Goal: Information Seeking & Learning: Learn about a topic

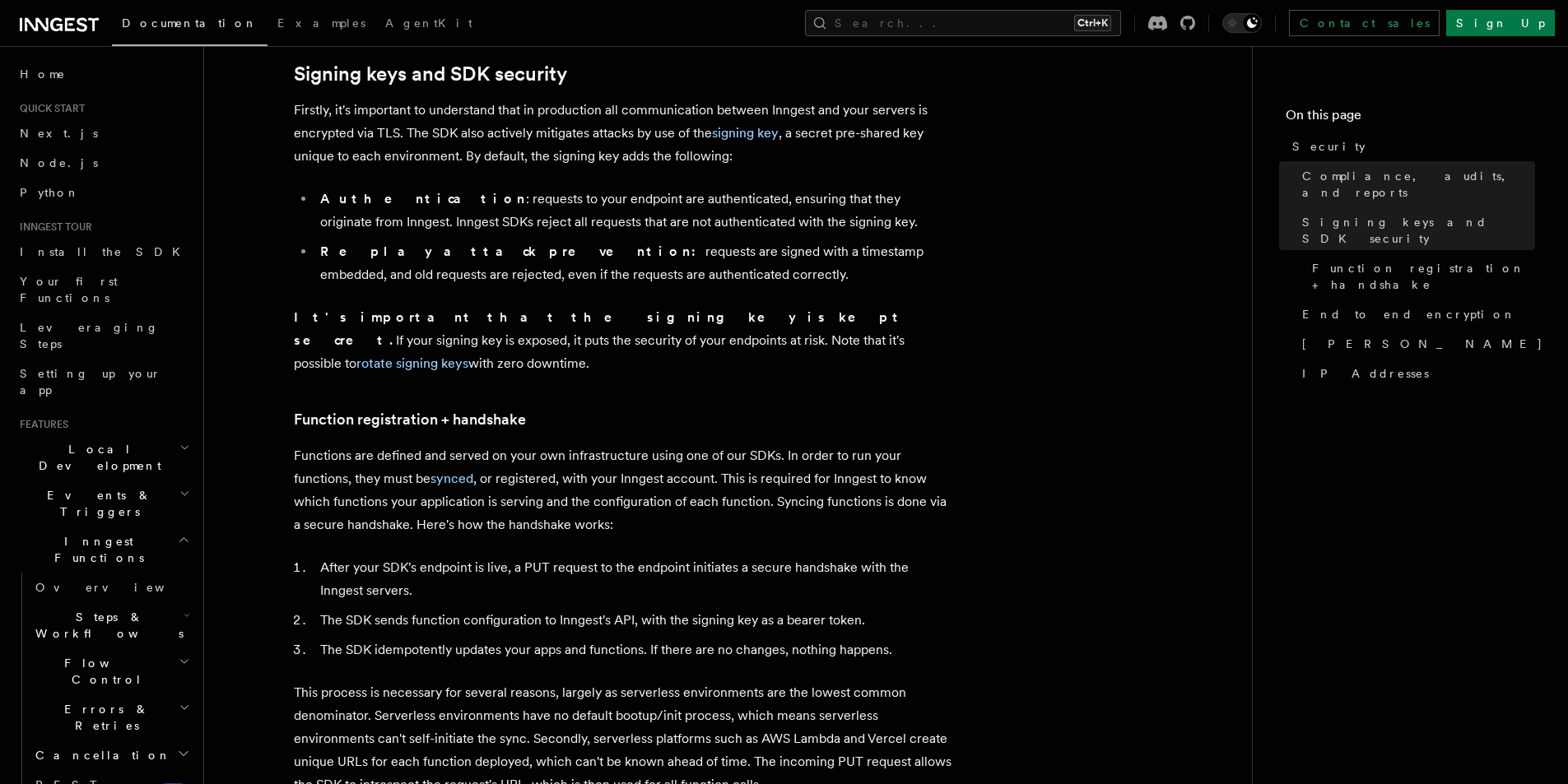
scroll to position [592, 0]
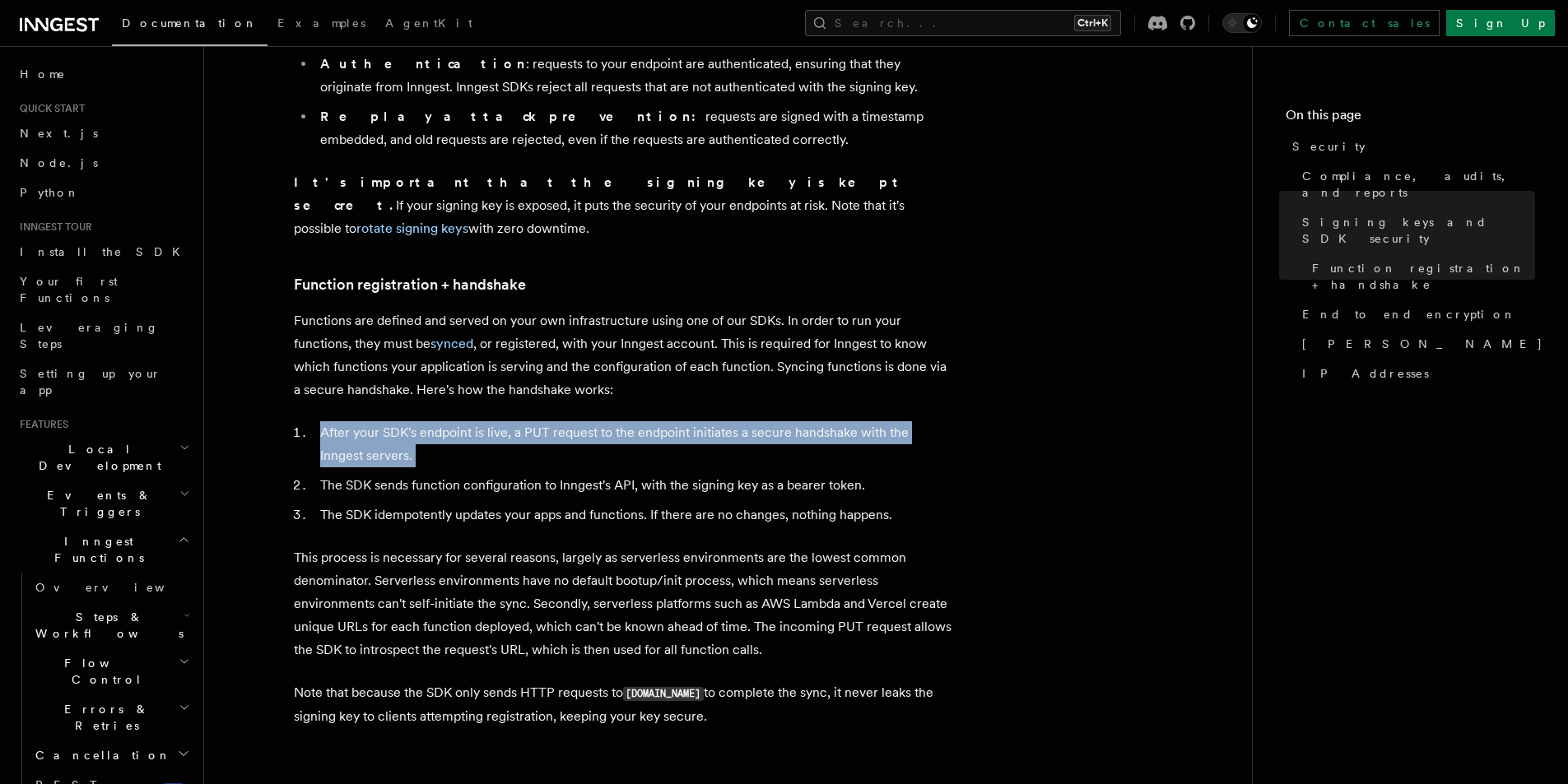
click at [435, 273] on link "Function registration + handshake" at bounding box center [410, 284] width 232 height 23
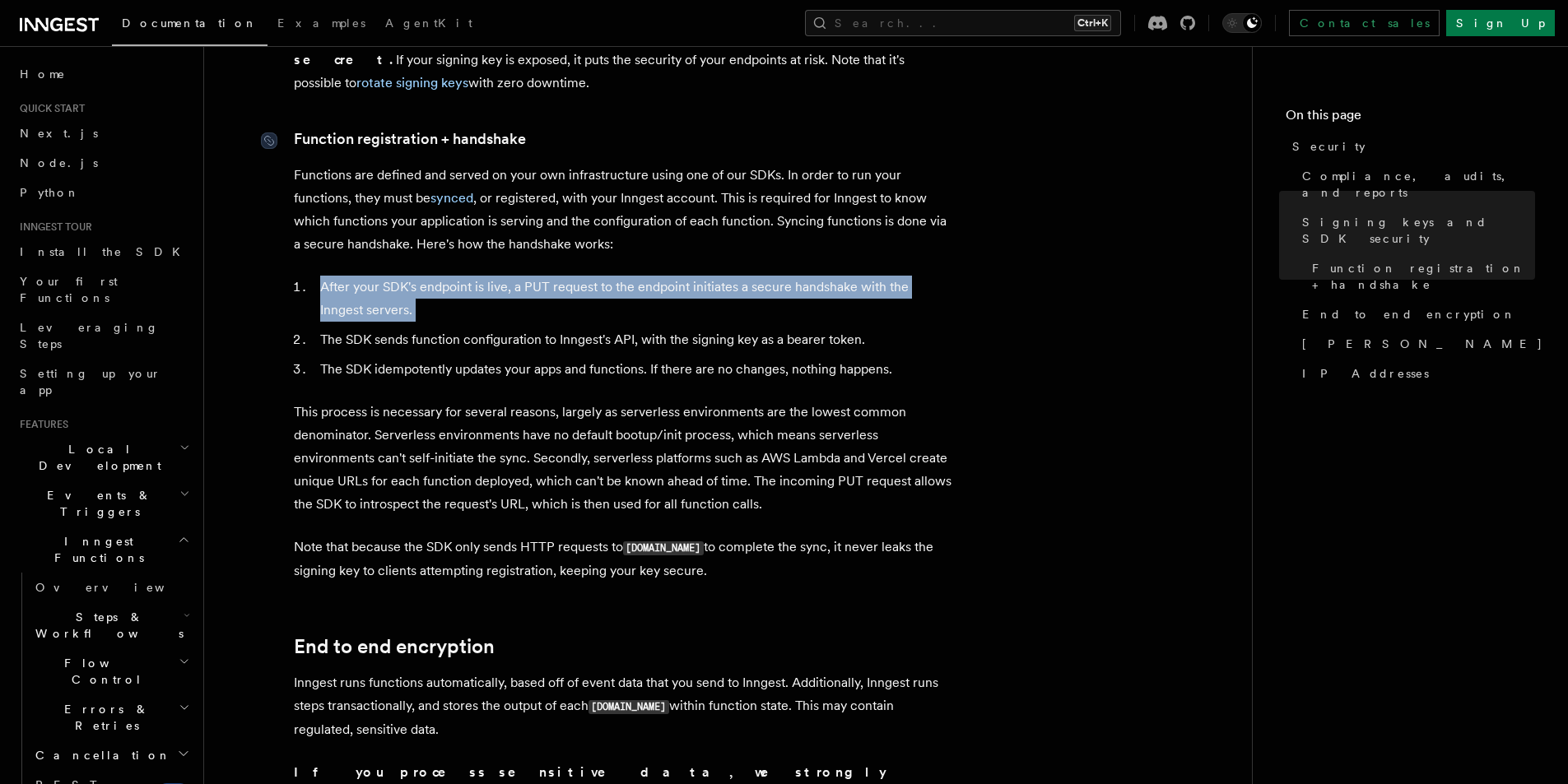
click at [435, 271] on article "Platform Security Security is a primary consideration when moving systems into …" at bounding box center [727, 749] width 995 height 2830
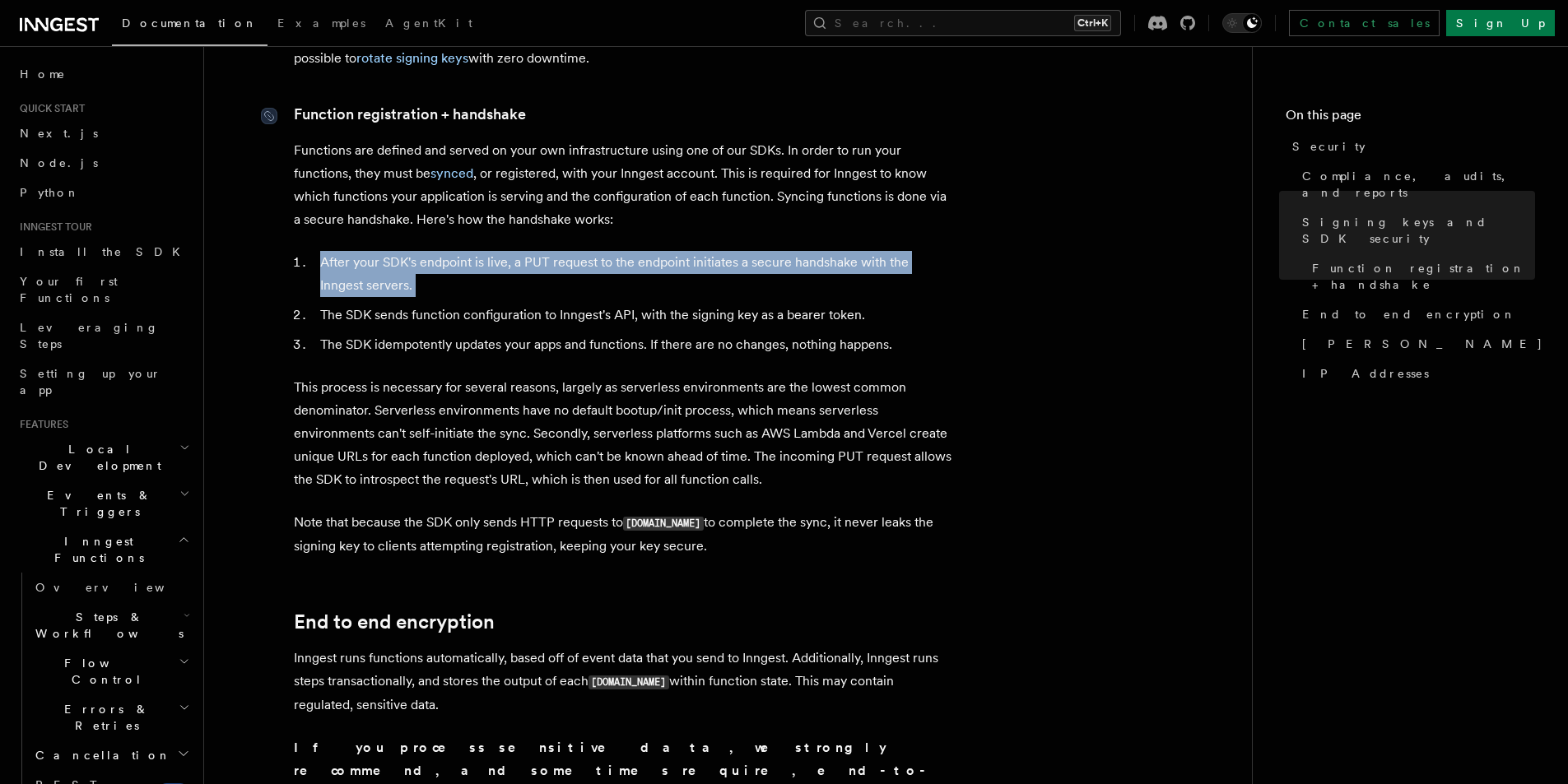
scroll to position [763, 0]
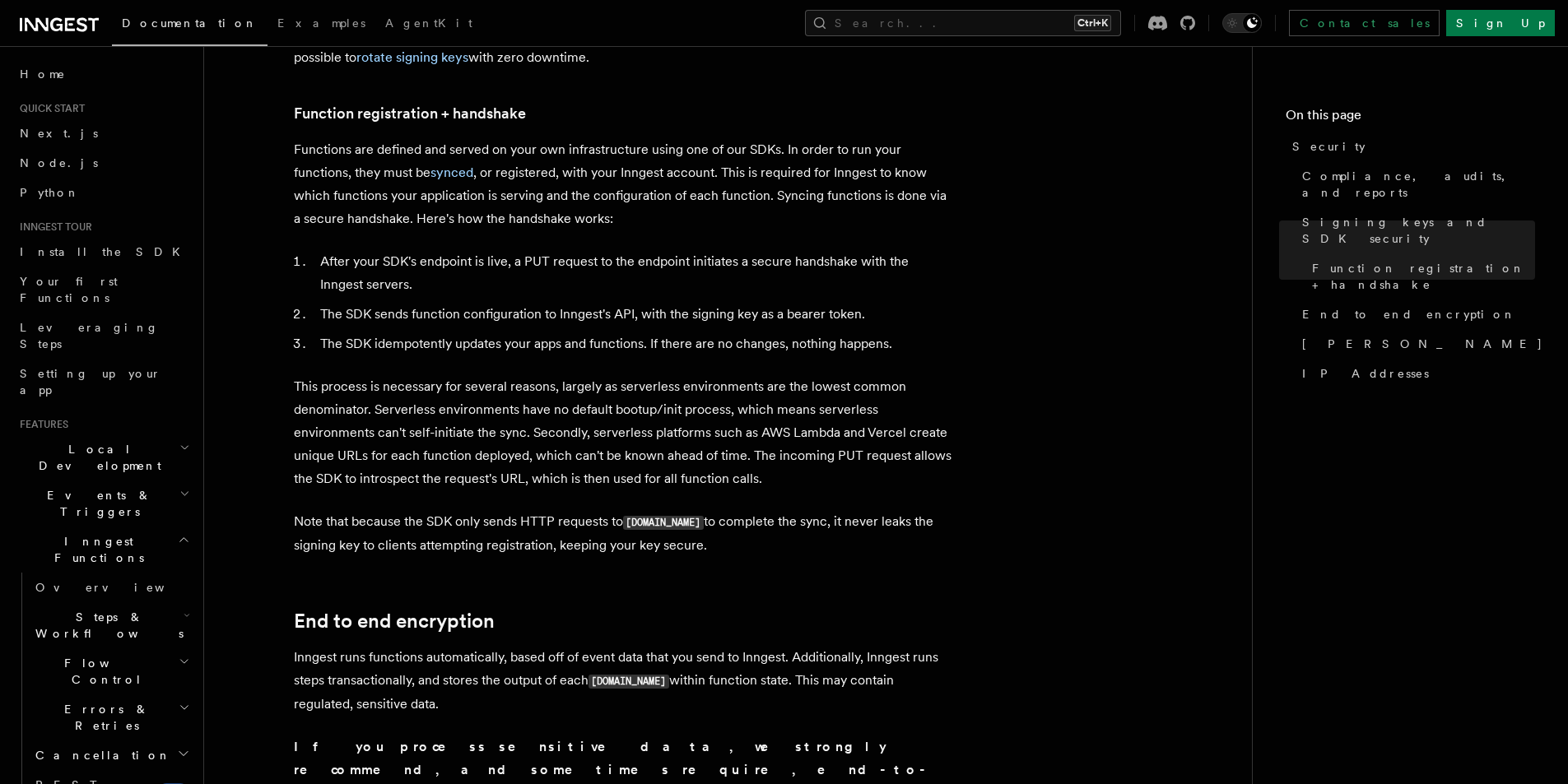
click at [520, 303] on li "The SDK sends function configuration to Inngest's API, with the signing key as …" at bounding box center [633, 314] width 637 height 23
click at [431, 250] on li "After your SDK's endpoint is live, a PUT request to the endpoint initiates a se…" at bounding box center [633, 272] width 637 height 46
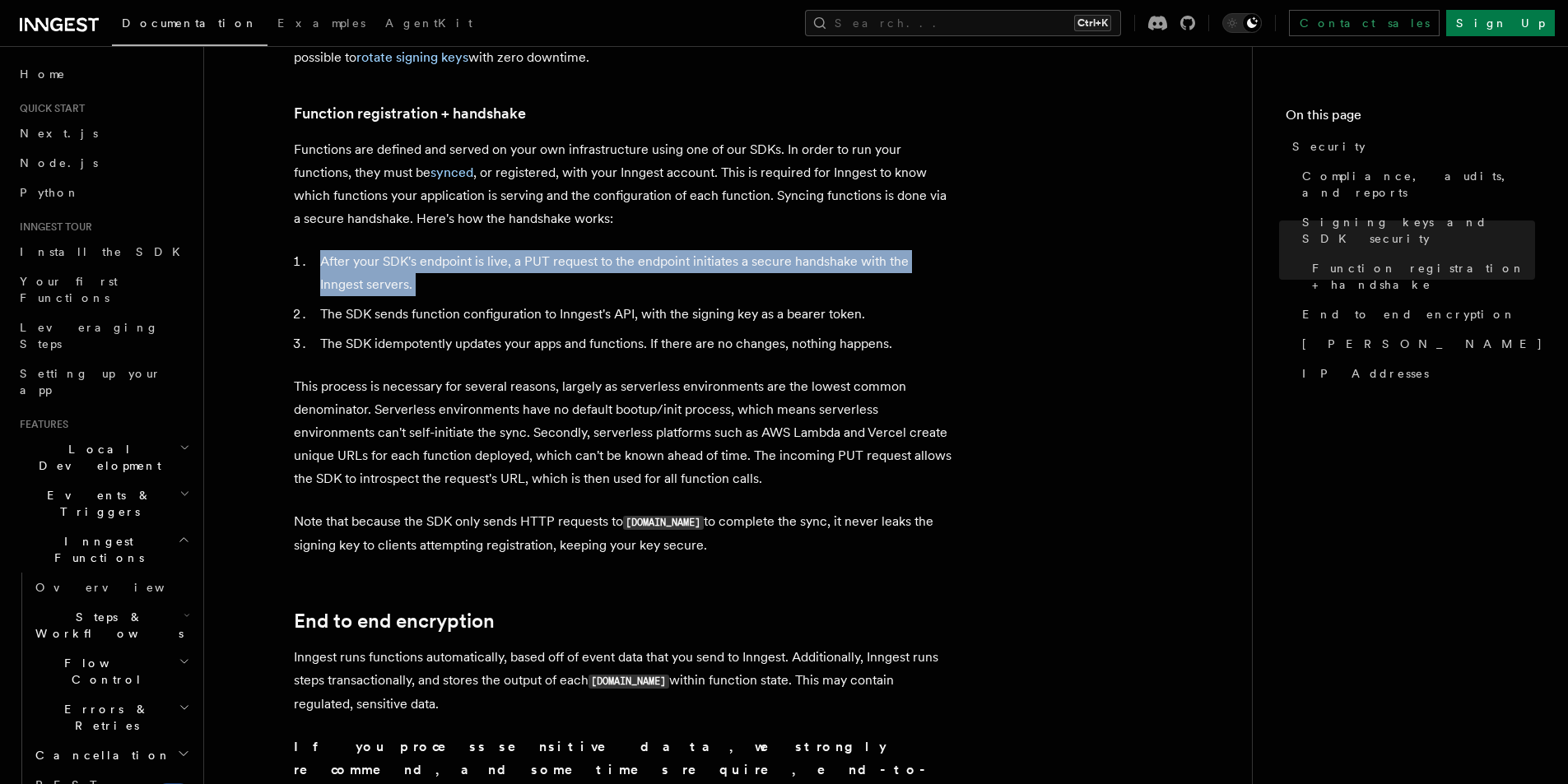
click at [431, 250] on li "After your SDK's endpoint is live, a PUT request to the endpoint initiates a se…" at bounding box center [633, 272] width 637 height 46
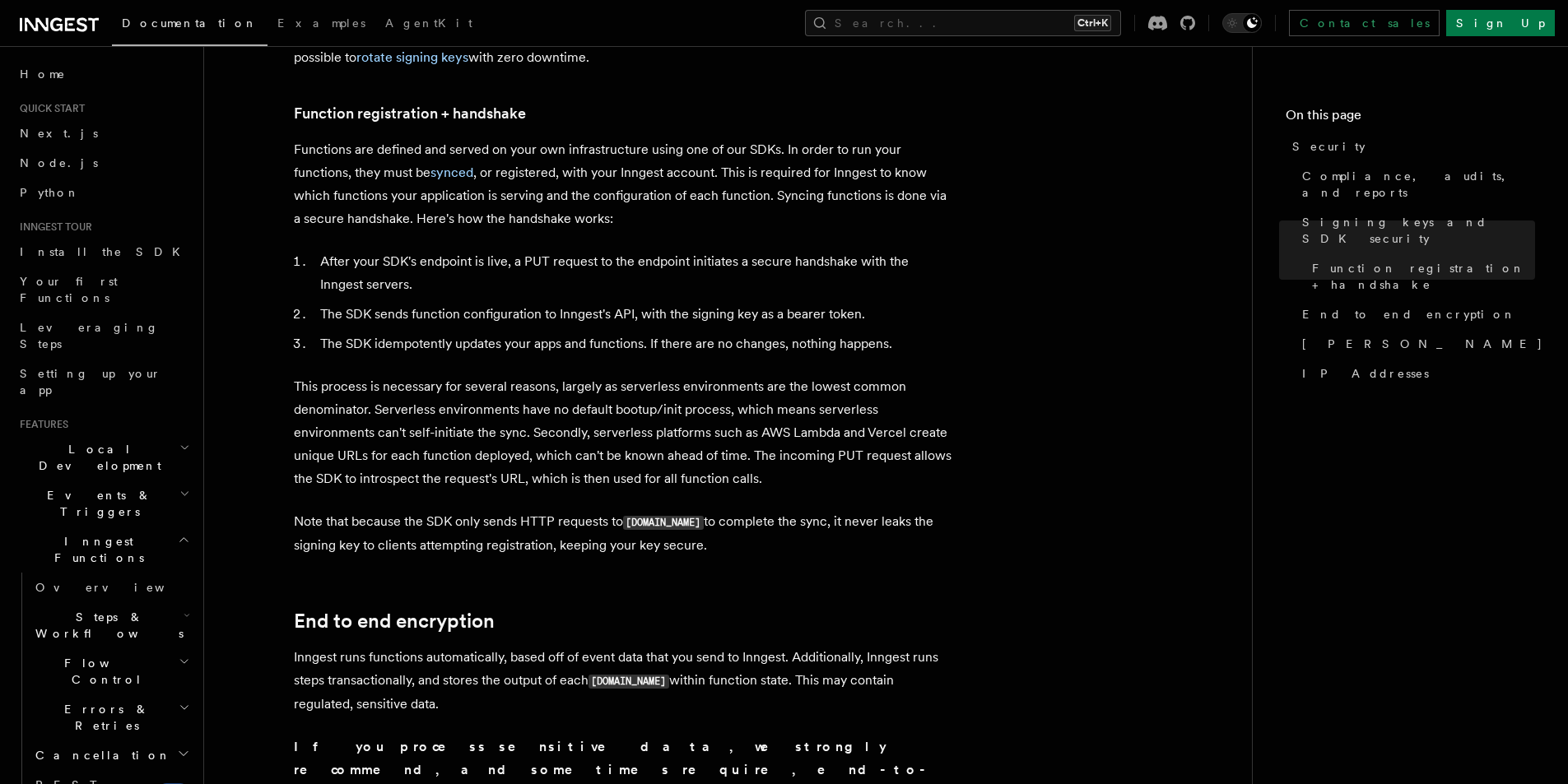
click at [487, 303] on li "The SDK sends function configuration to Inngest's API, with the signing key as …" at bounding box center [633, 314] width 637 height 23
click at [609, 250] on li "After your SDK's endpoint is live, a PUT request to the endpoint initiates a se…" at bounding box center [633, 272] width 637 height 46
click at [553, 250] on li "After your SDK's endpoint is live, a PUT request to the endpoint initiates a se…" at bounding box center [633, 272] width 637 height 46
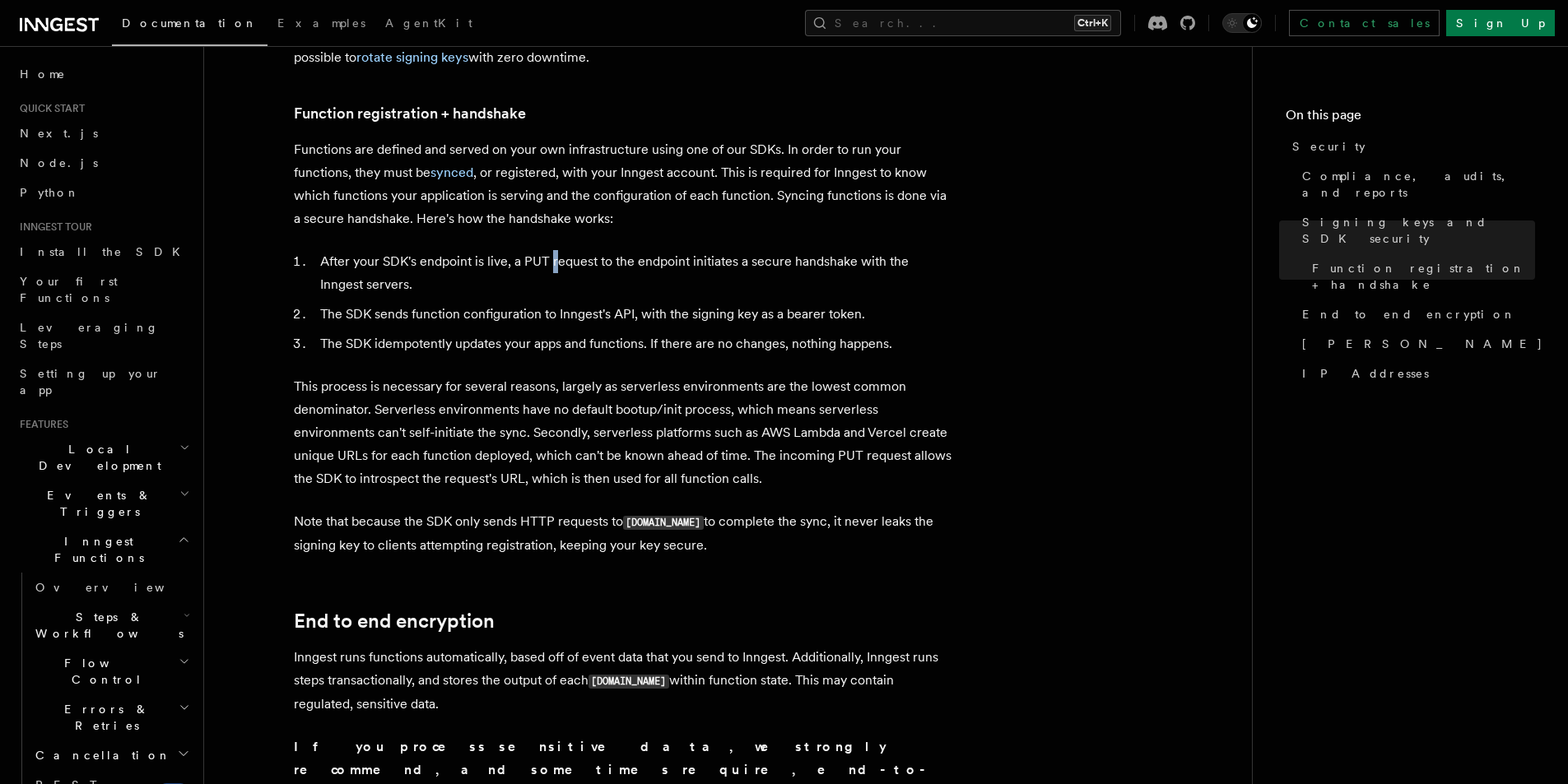
click at [551, 250] on li "After your SDK's endpoint is live, a PUT request to the endpoint initiates a se…" at bounding box center [633, 272] width 637 height 46
click at [650, 252] on li "After your SDK's endpoint is live, a PUT request to the endpoint initiates a se…" at bounding box center [633, 272] width 637 height 46
click at [728, 226] on article "Platform Security Security is a primary consideration when moving systems into …" at bounding box center [727, 723] width 995 height 2830
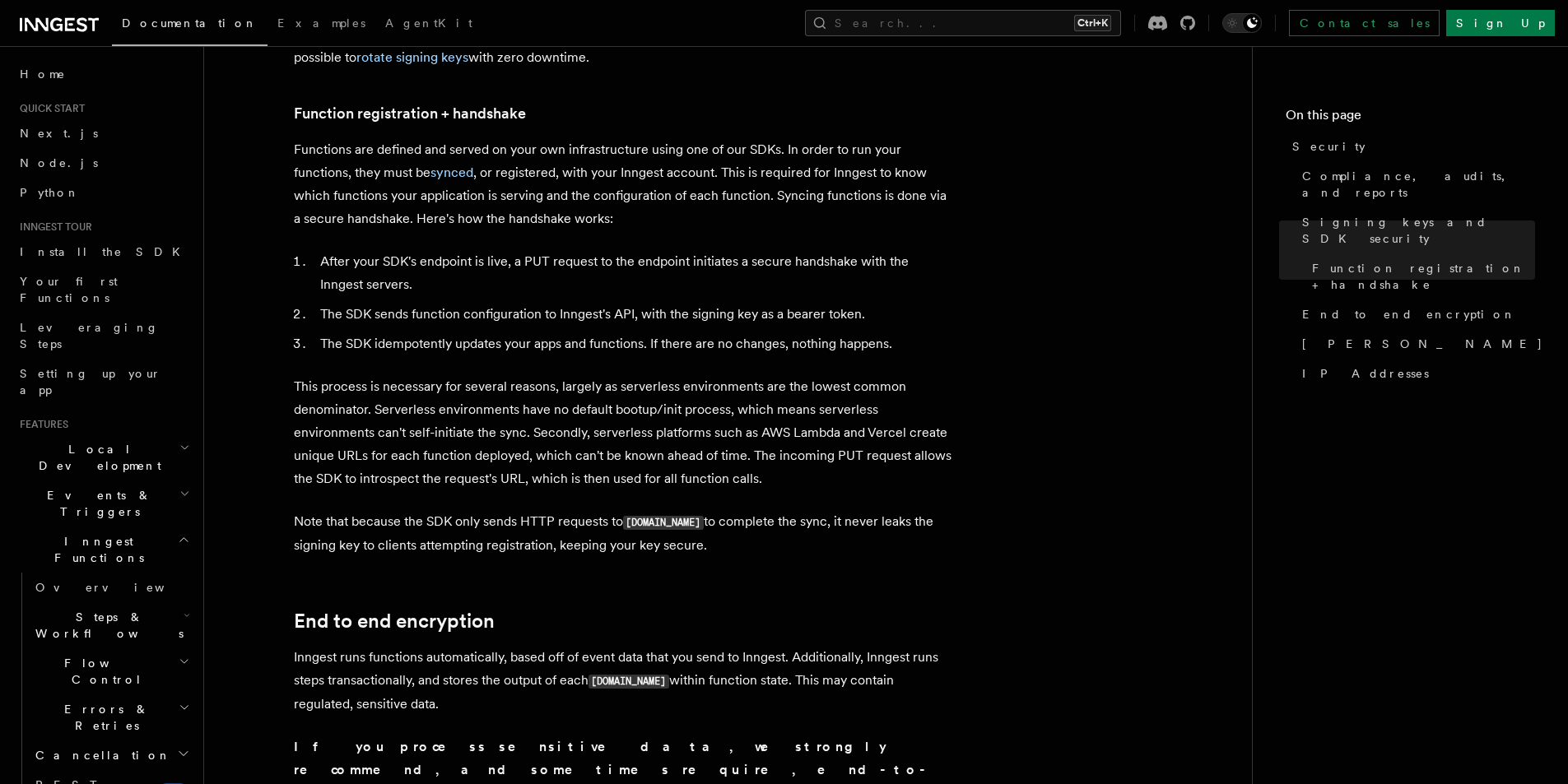
click at [872, 258] on li "After your SDK's endpoint is live, a PUT request to the endpoint initiates a se…" at bounding box center [633, 272] width 637 height 46
click at [961, 254] on article "Platform Security Security is a primary consideration when moving systems into …" at bounding box center [727, 723] width 995 height 2830
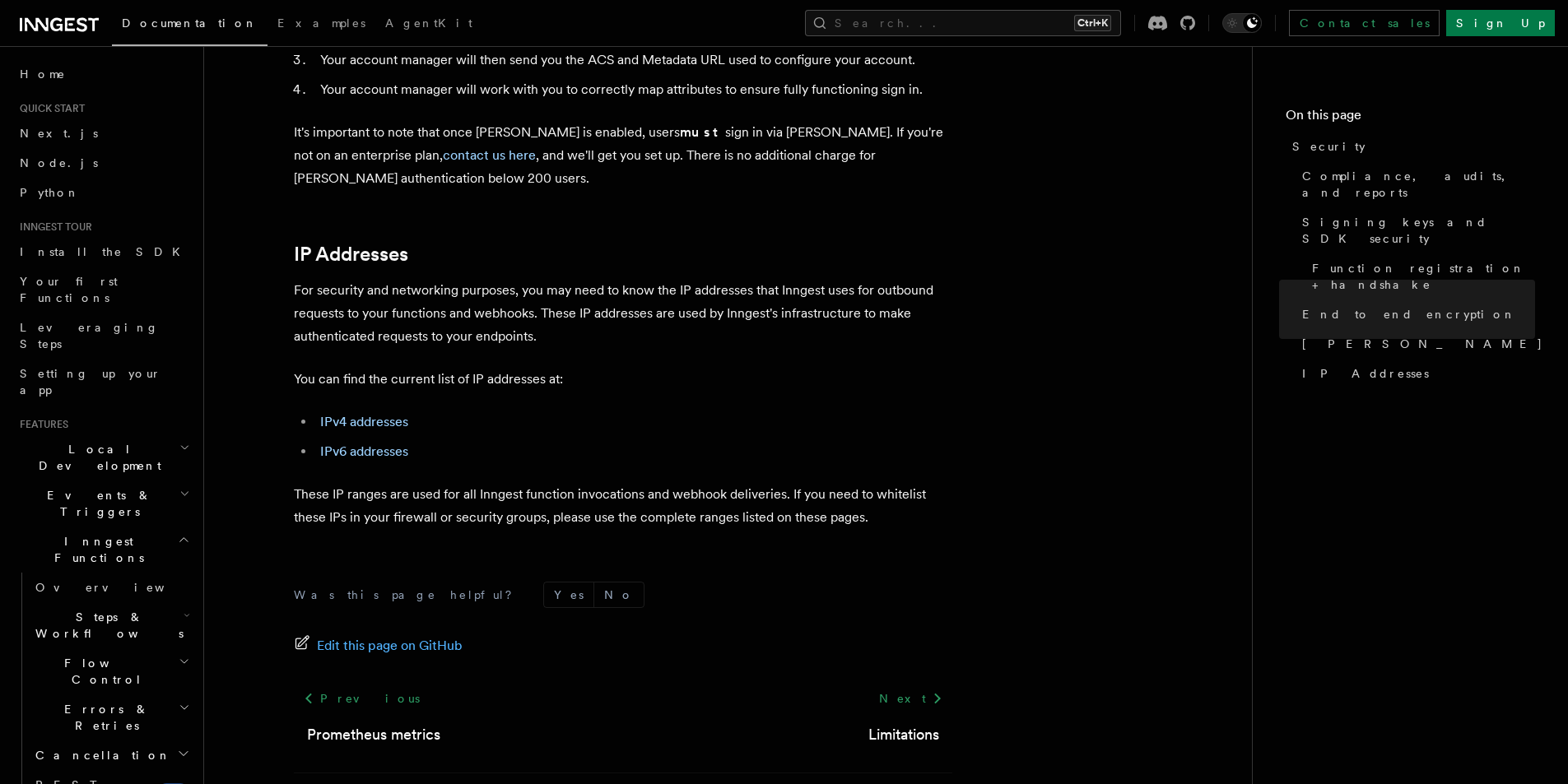
scroll to position [2049, 0]
click at [134, 648] on h2 "Flow Control" at bounding box center [110, 671] width 164 height 46
click at [103, 480] on h2 "Events & Triggers" at bounding box center [102, 503] width 180 height 46
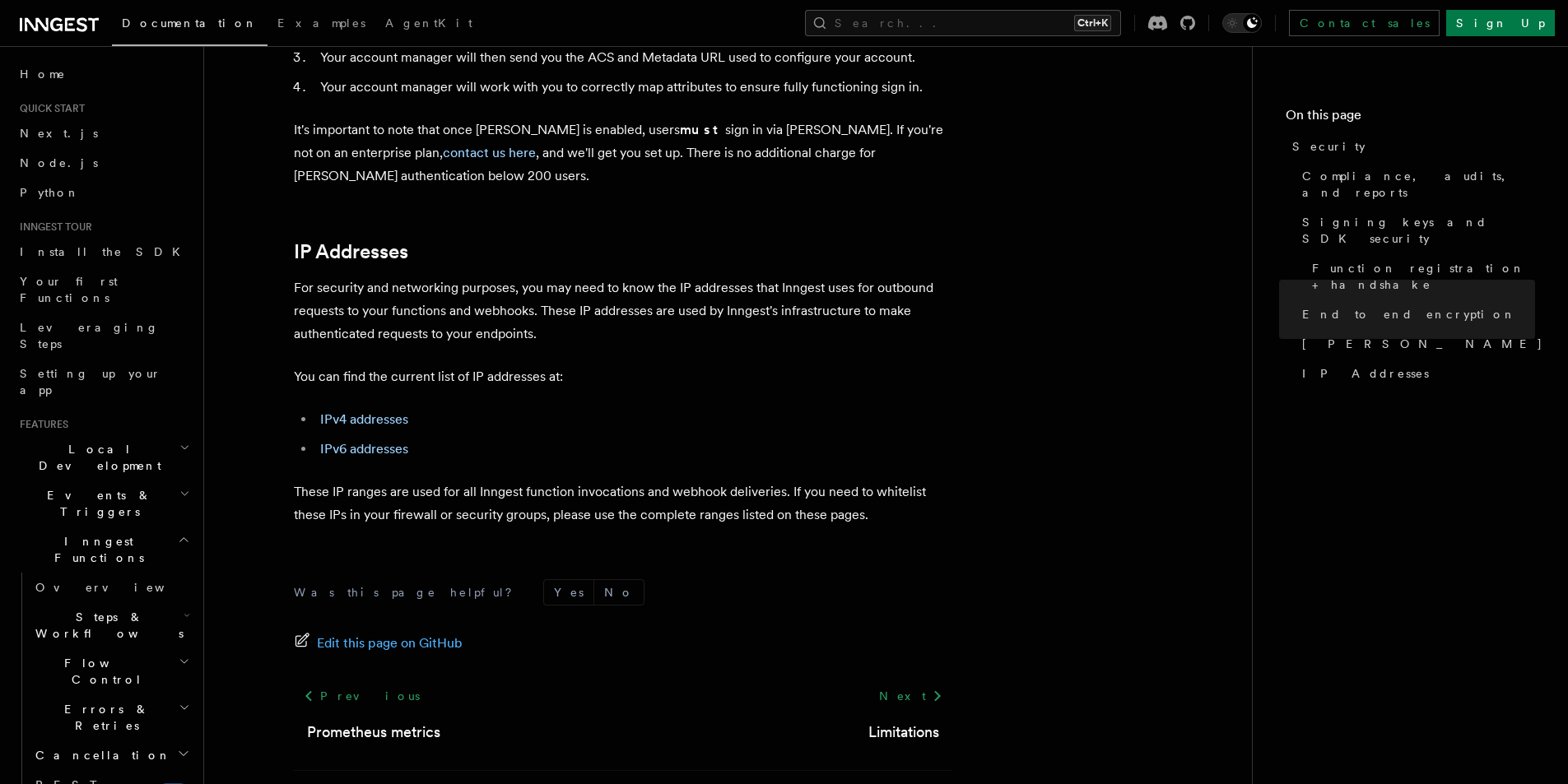
click at [99, 441] on span "Local Development" at bounding box center [95, 456] width 166 height 32
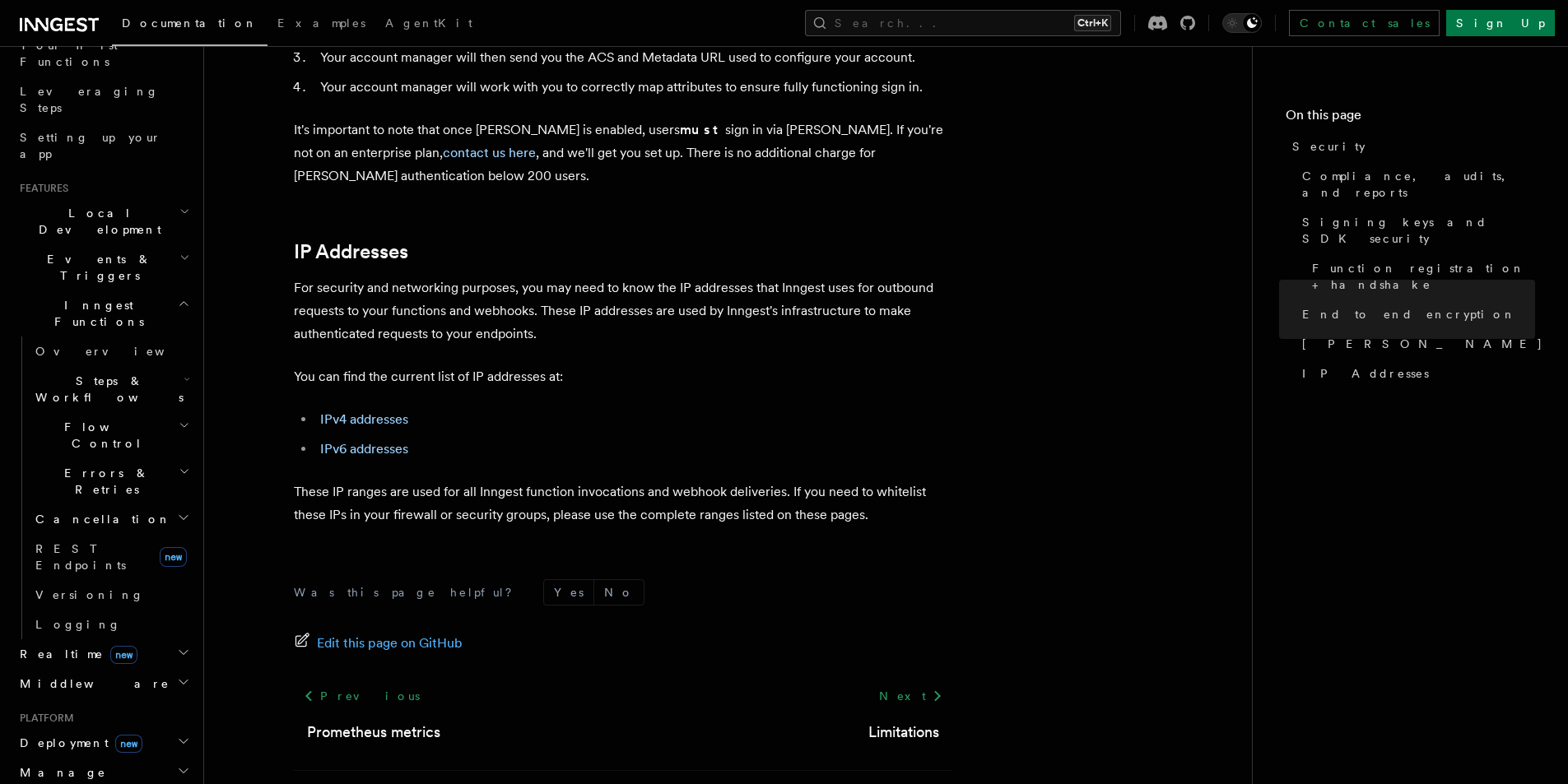
scroll to position [296, 0]
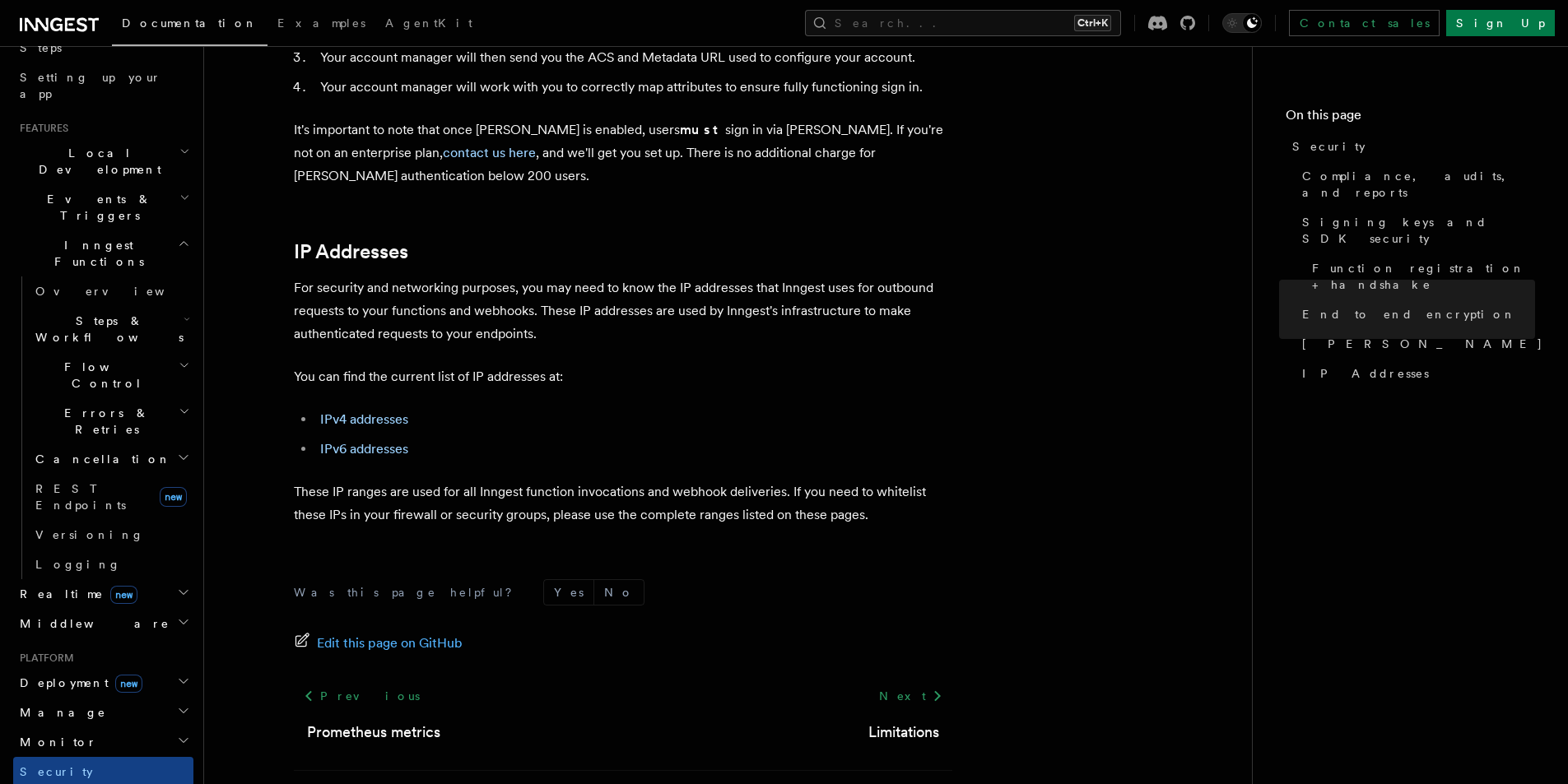
click at [141, 579] on h2 "Realtime new" at bounding box center [102, 594] width 180 height 30
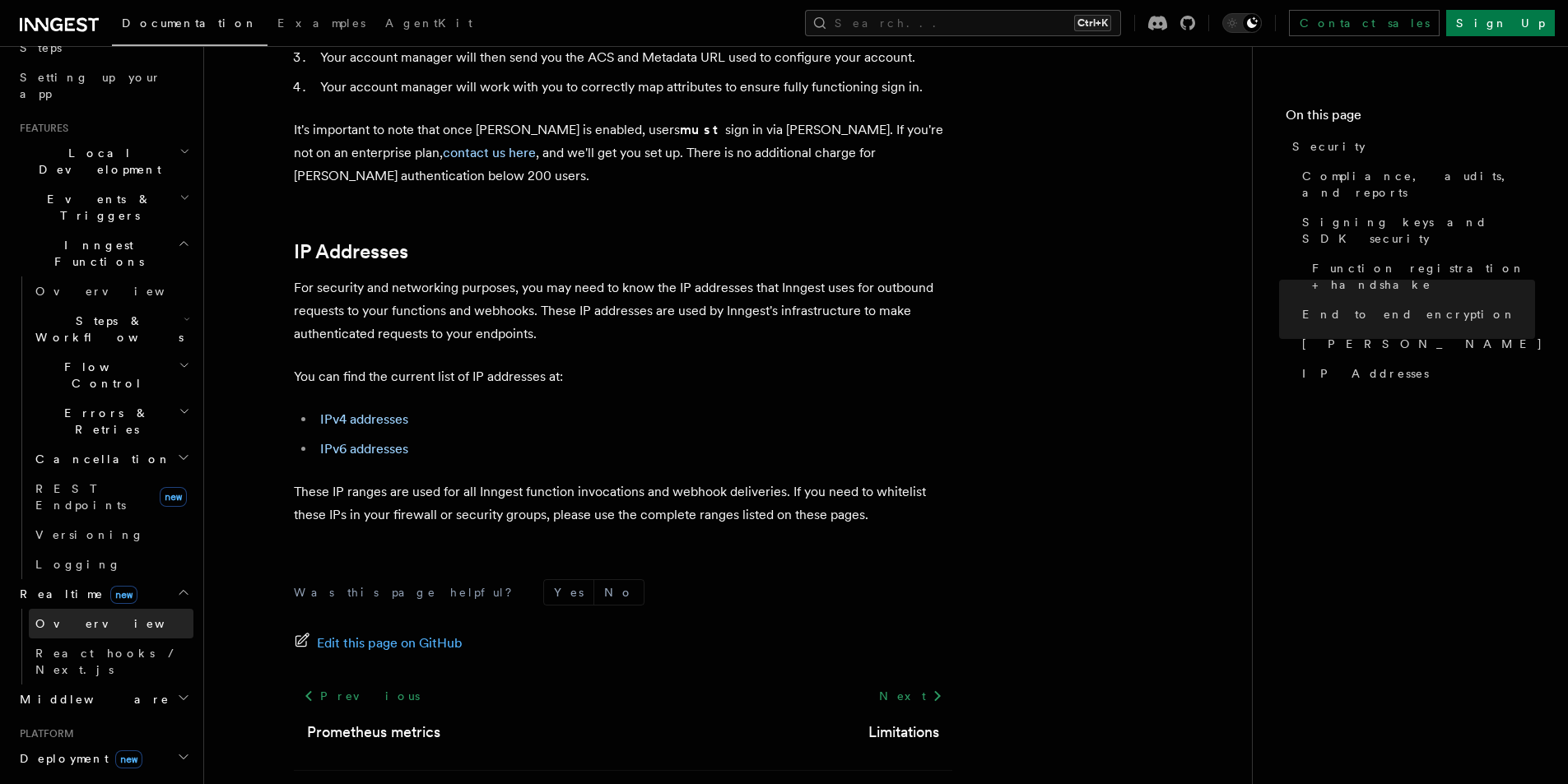
click at [110, 609] on link "Overview" at bounding box center [110, 624] width 164 height 30
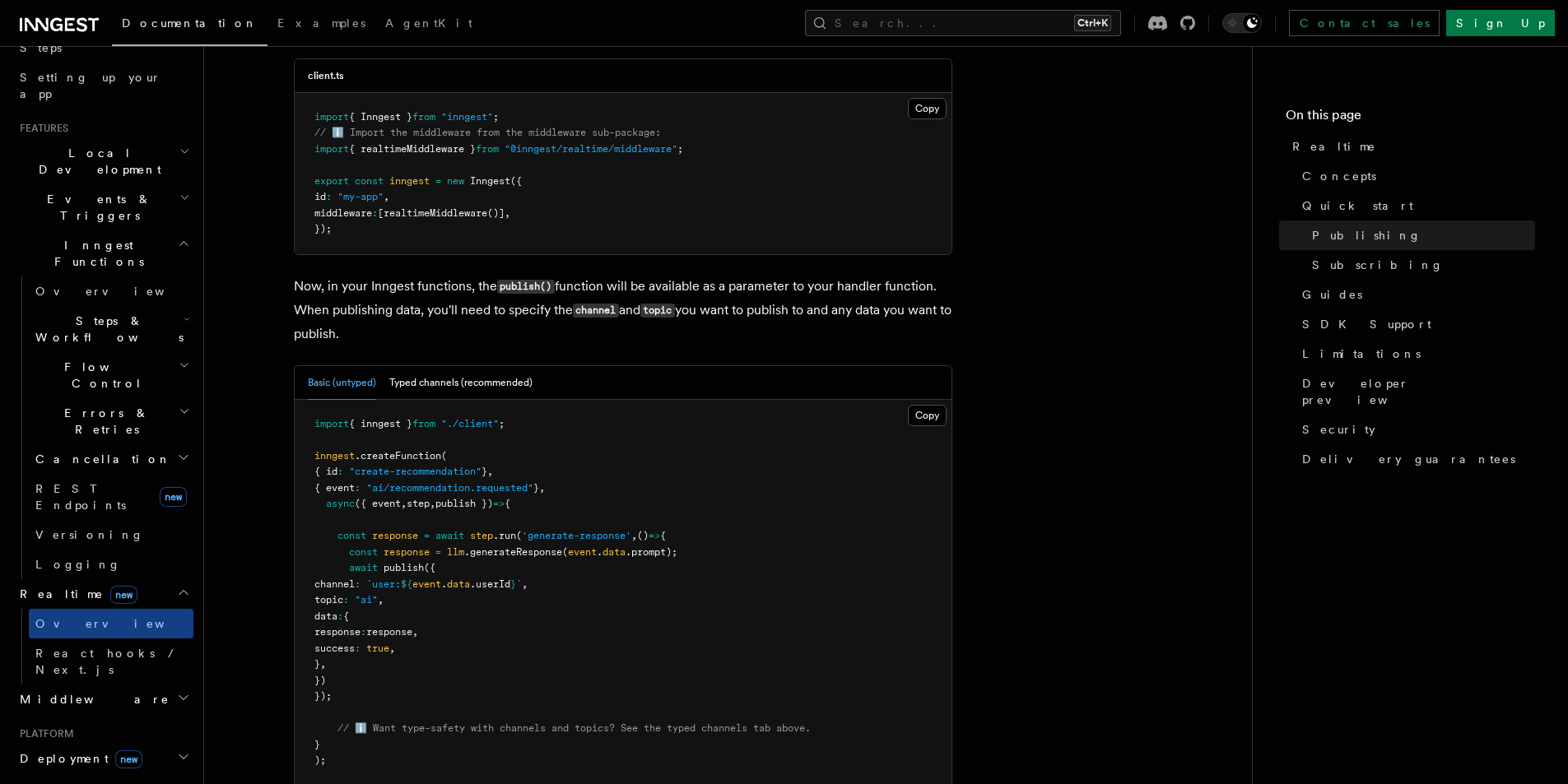
scroll to position [1382, 0]
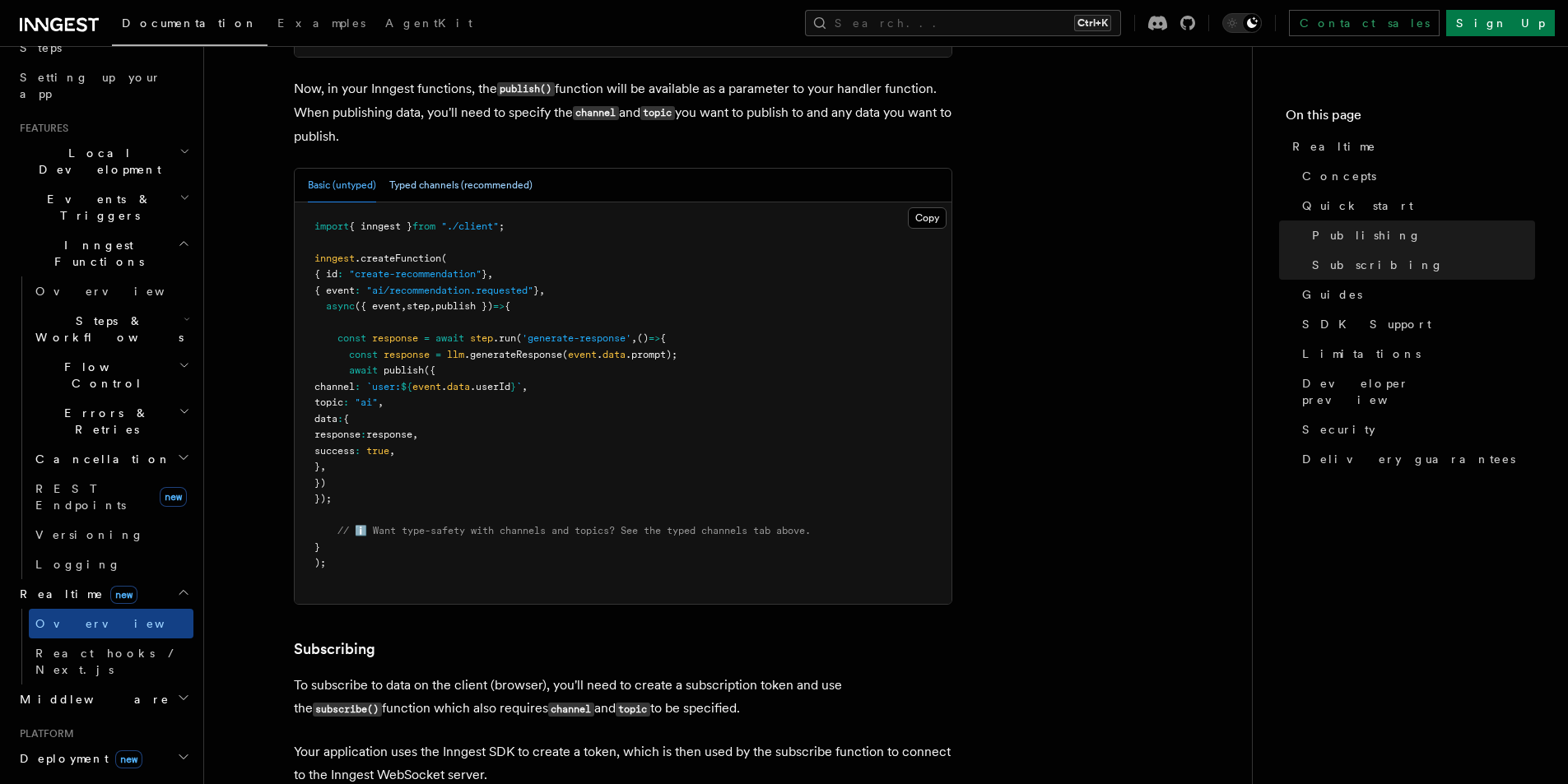
click at [495, 198] on button "Typed channels (recommended)" at bounding box center [462, 185] width 144 height 33
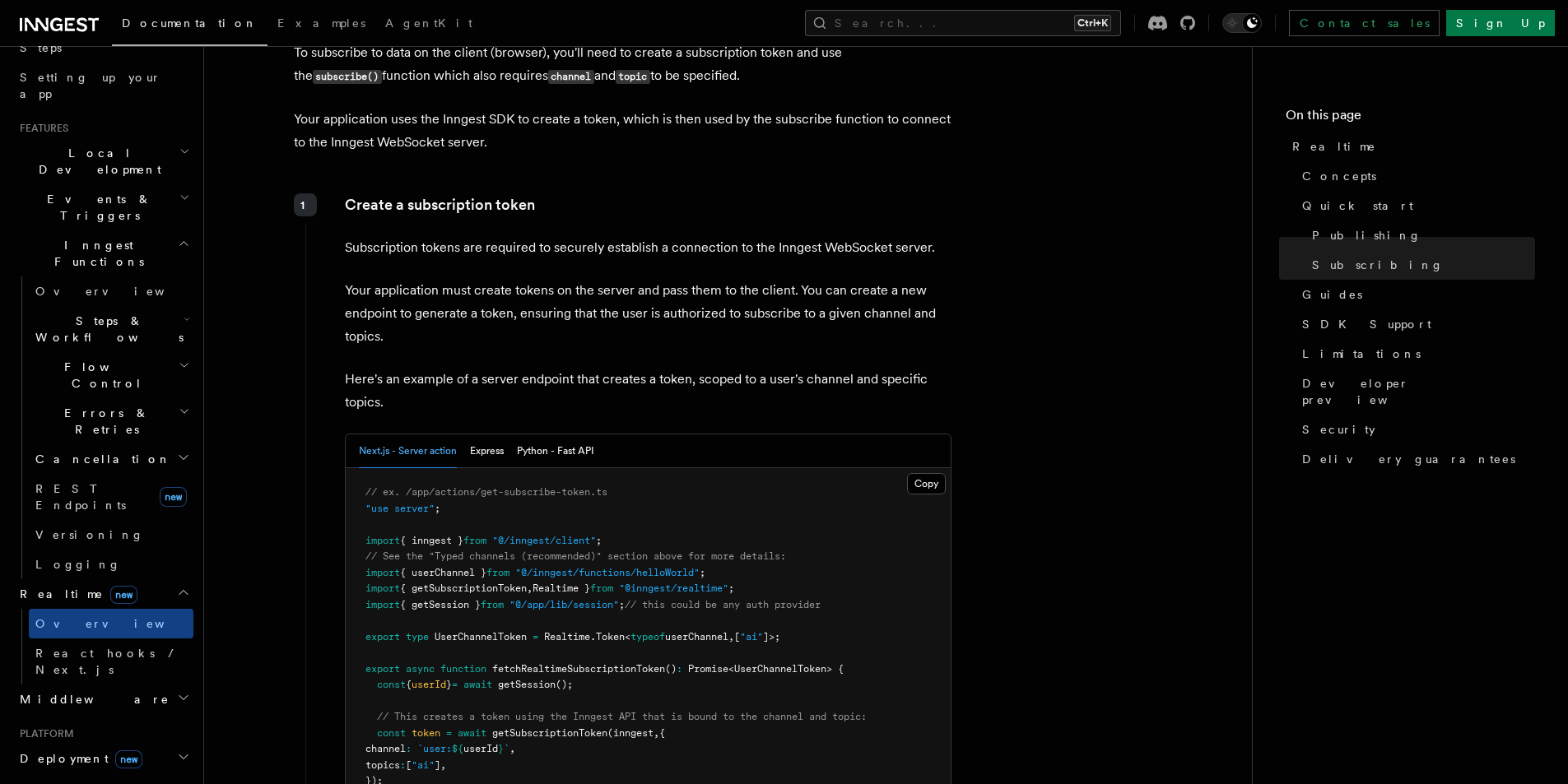
scroll to position [2370, 0]
click at [497, 459] on button "Express" at bounding box center [487, 450] width 33 height 33
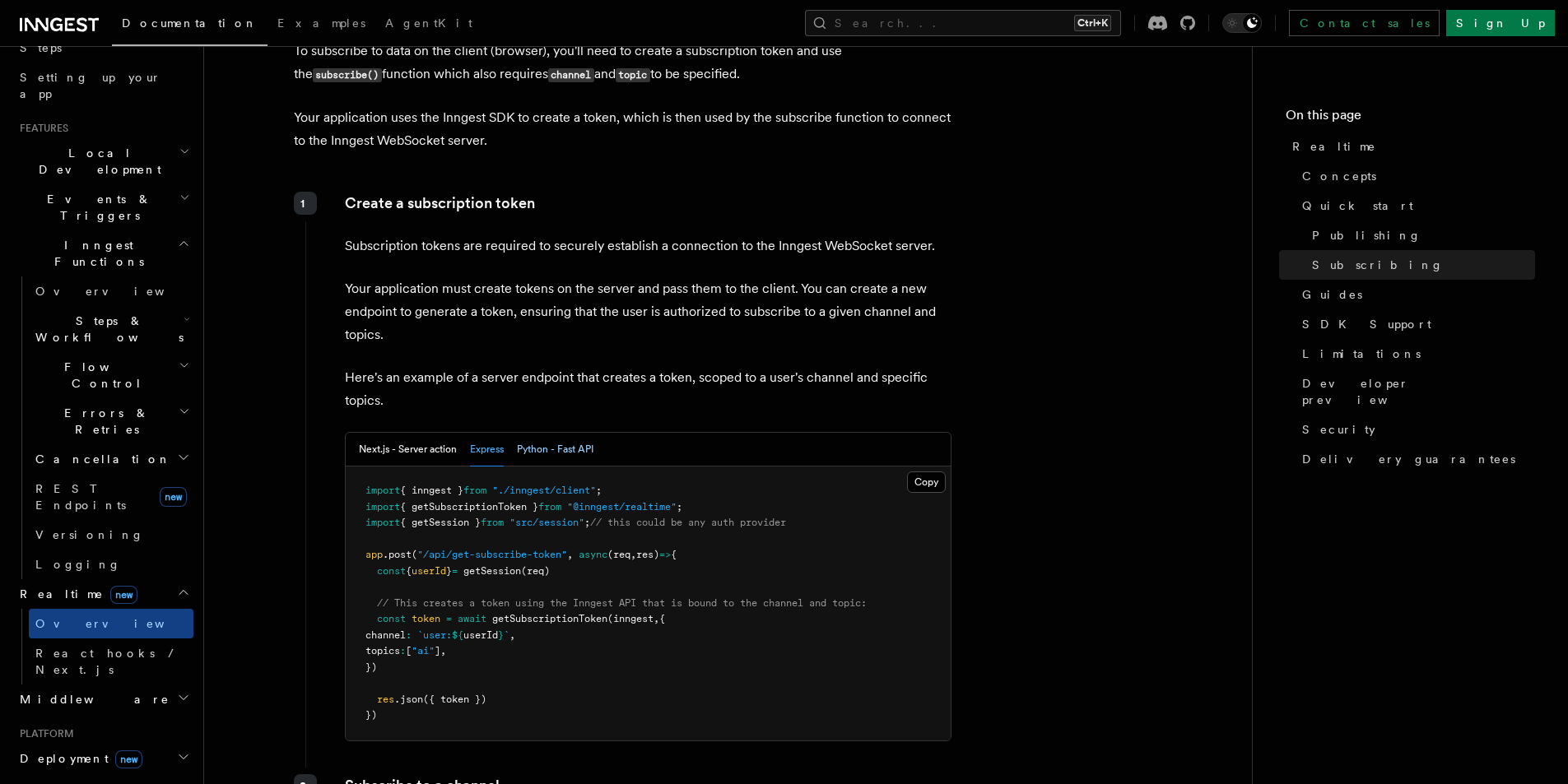
click at [570, 455] on button "Python - Fast API" at bounding box center [555, 450] width 77 height 33
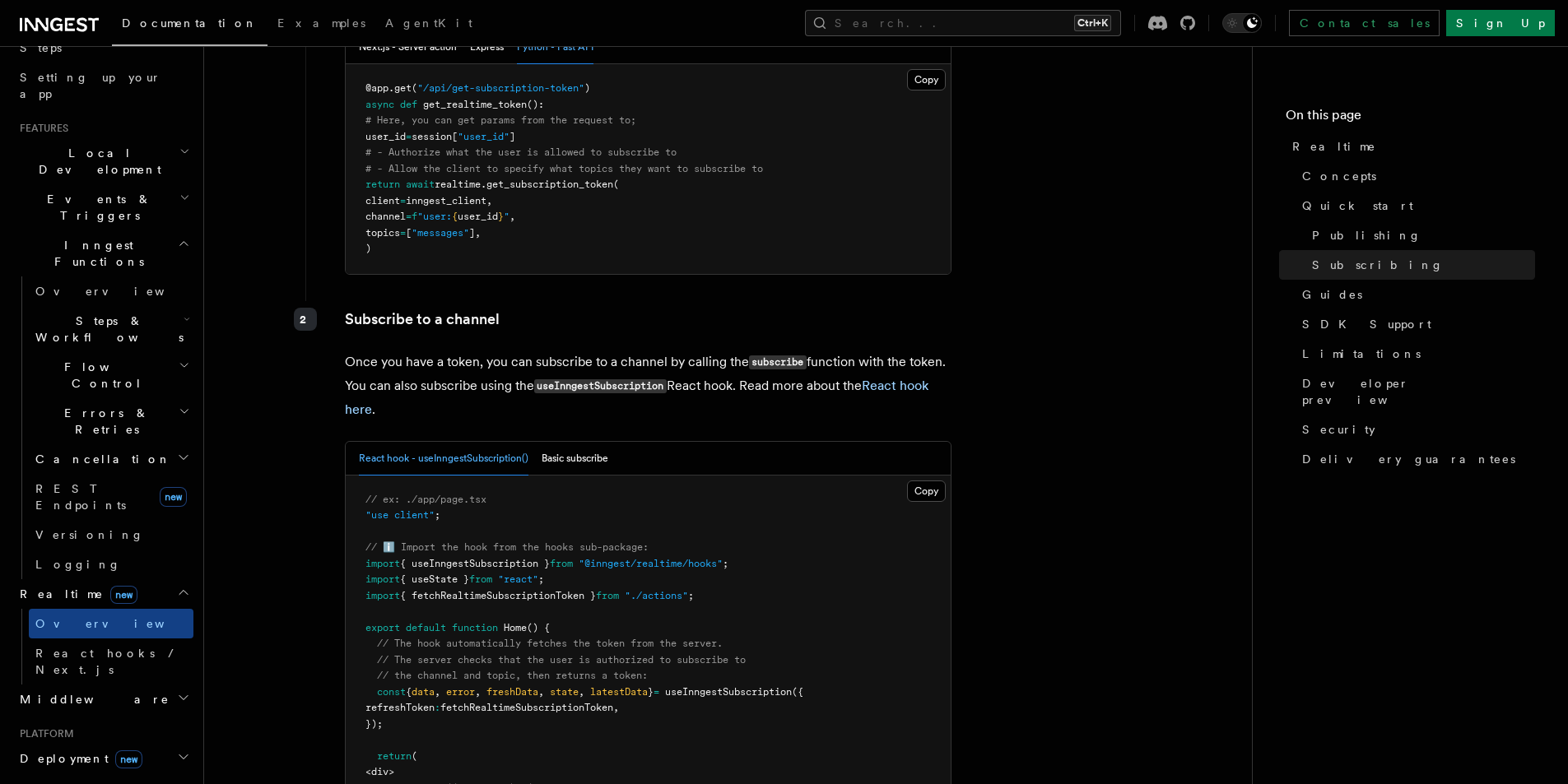
scroll to position [2962, 0]
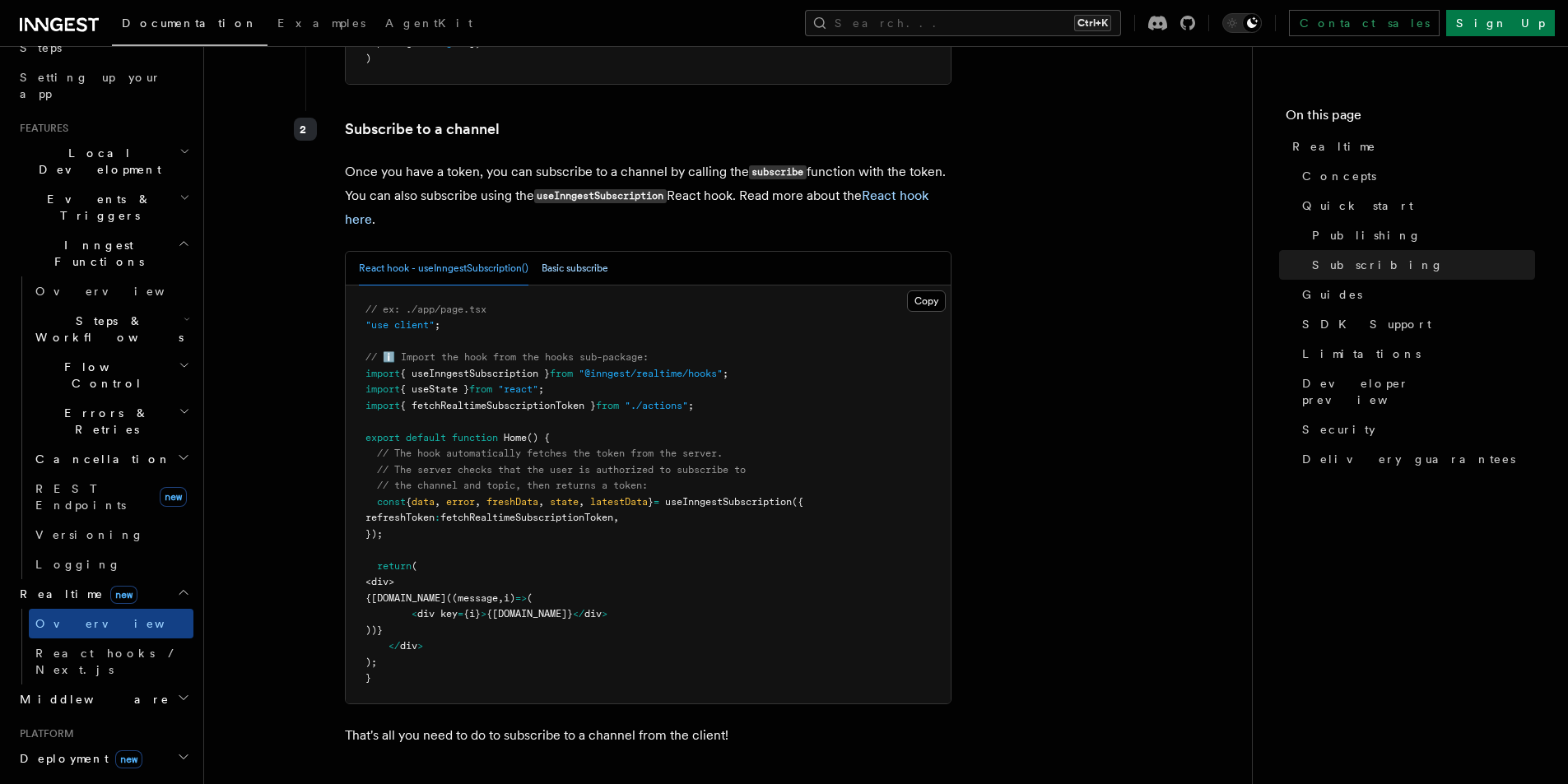
click at [571, 272] on button "Basic subscribe" at bounding box center [575, 269] width 67 height 33
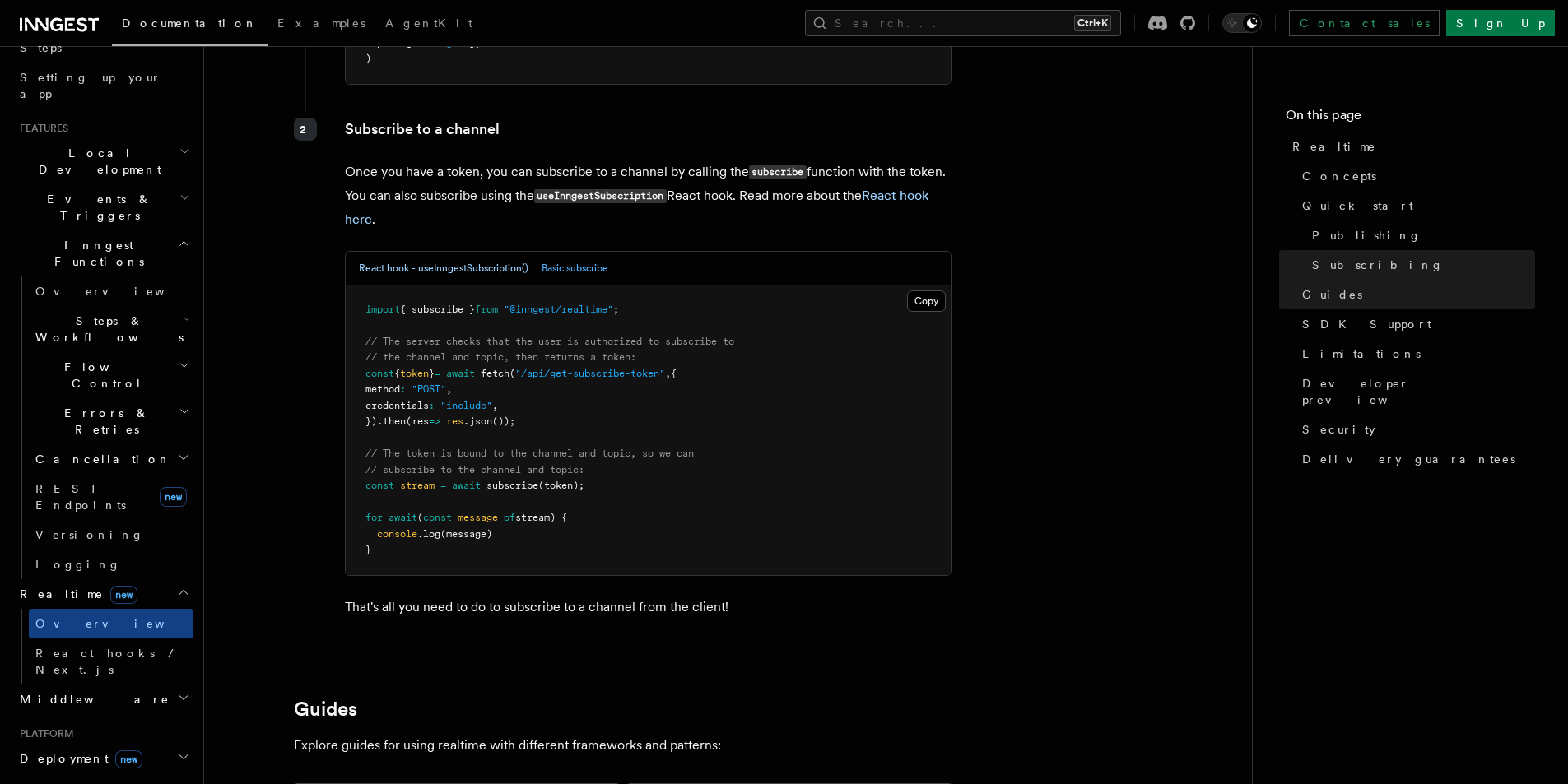
click at [409, 260] on button "React hook - useInngestSubscription()" at bounding box center [444, 269] width 169 height 33
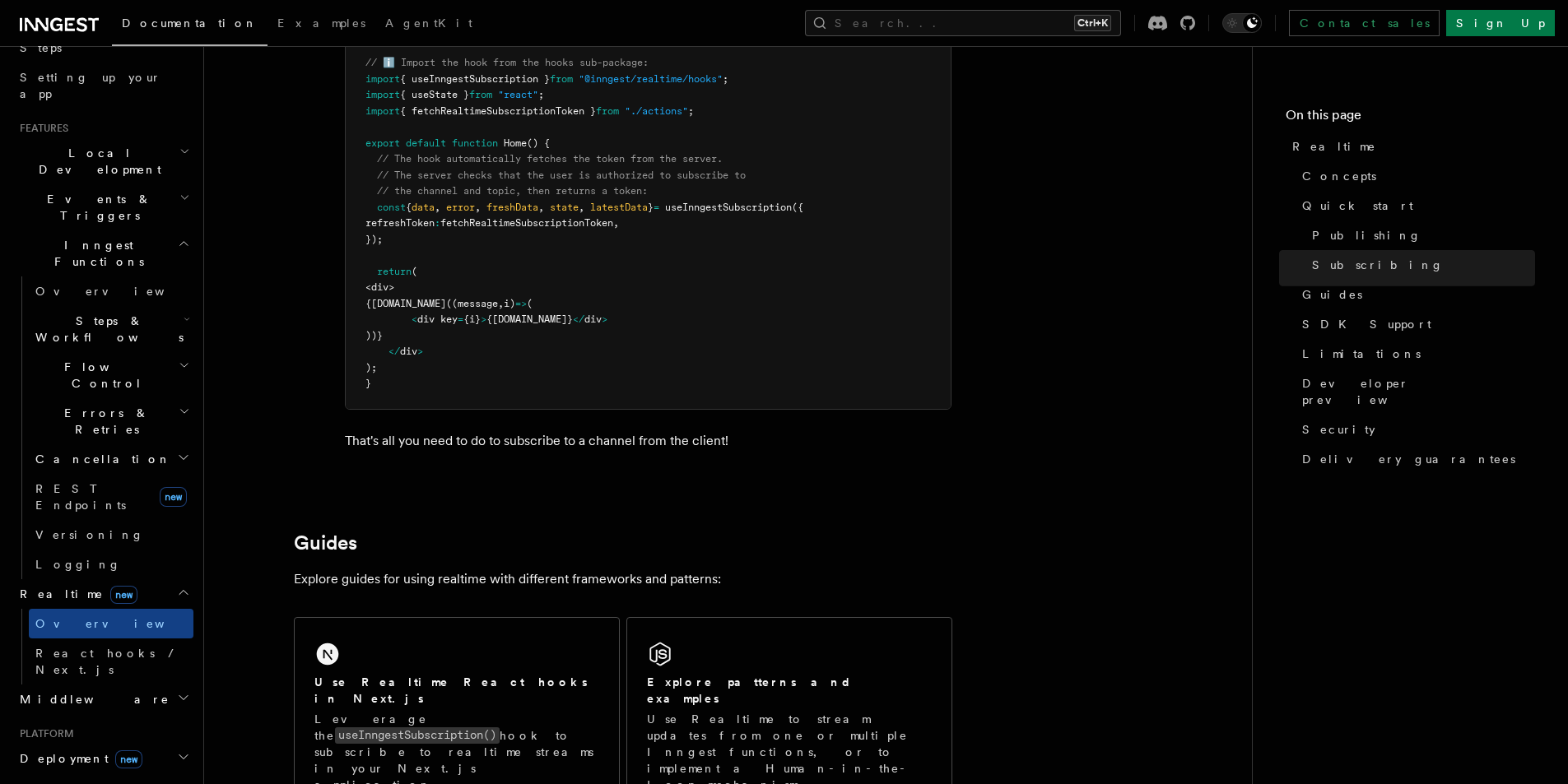
scroll to position [3258, 0]
click at [60, 646] on span "React hooks / Next.js" at bounding box center [108, 661] width 146 height 30
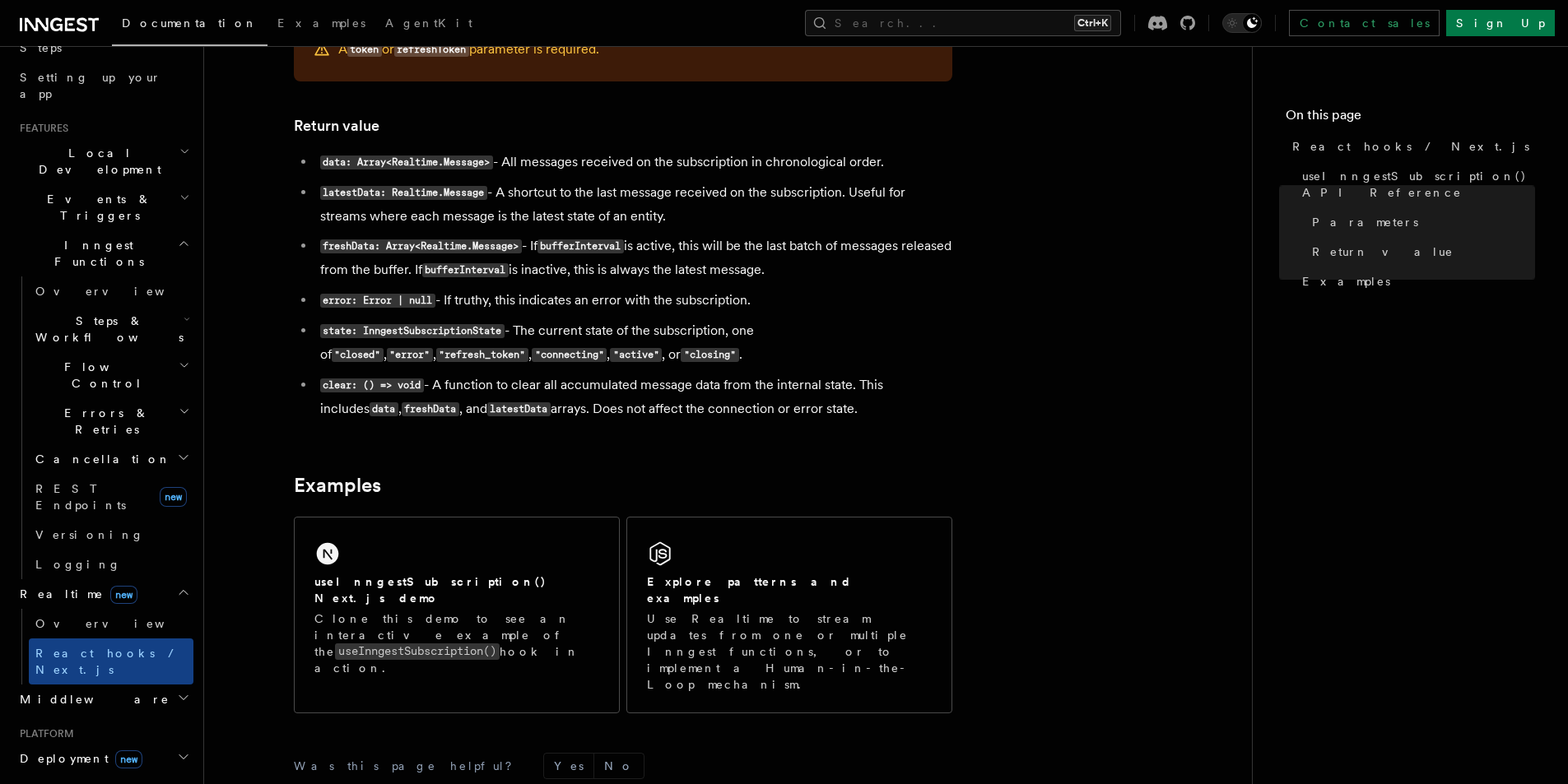
scroll to position [1535, 0]
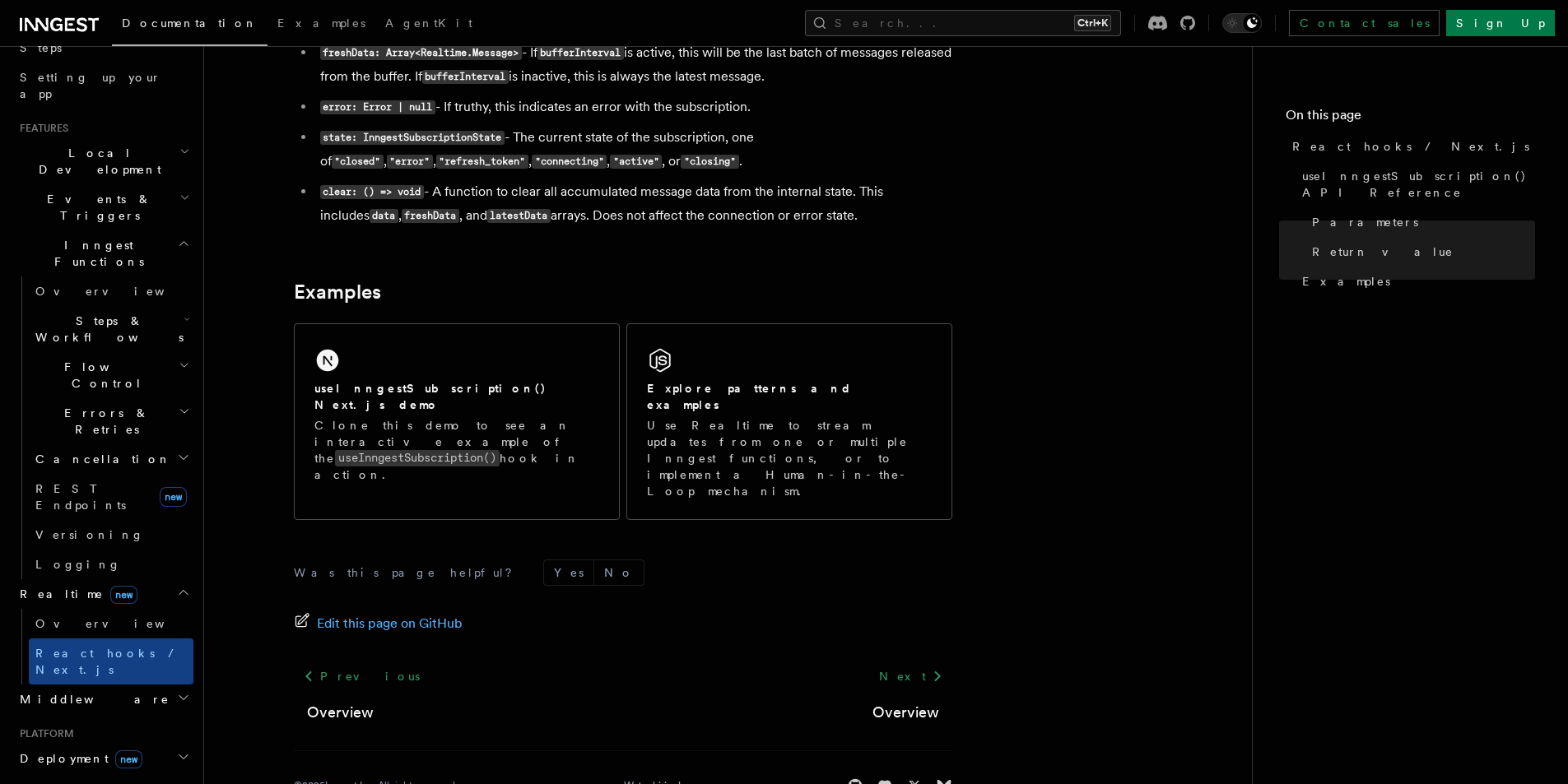
click at [115, 751] on span "new" at bounding box center [129, 759] width 28 height 18
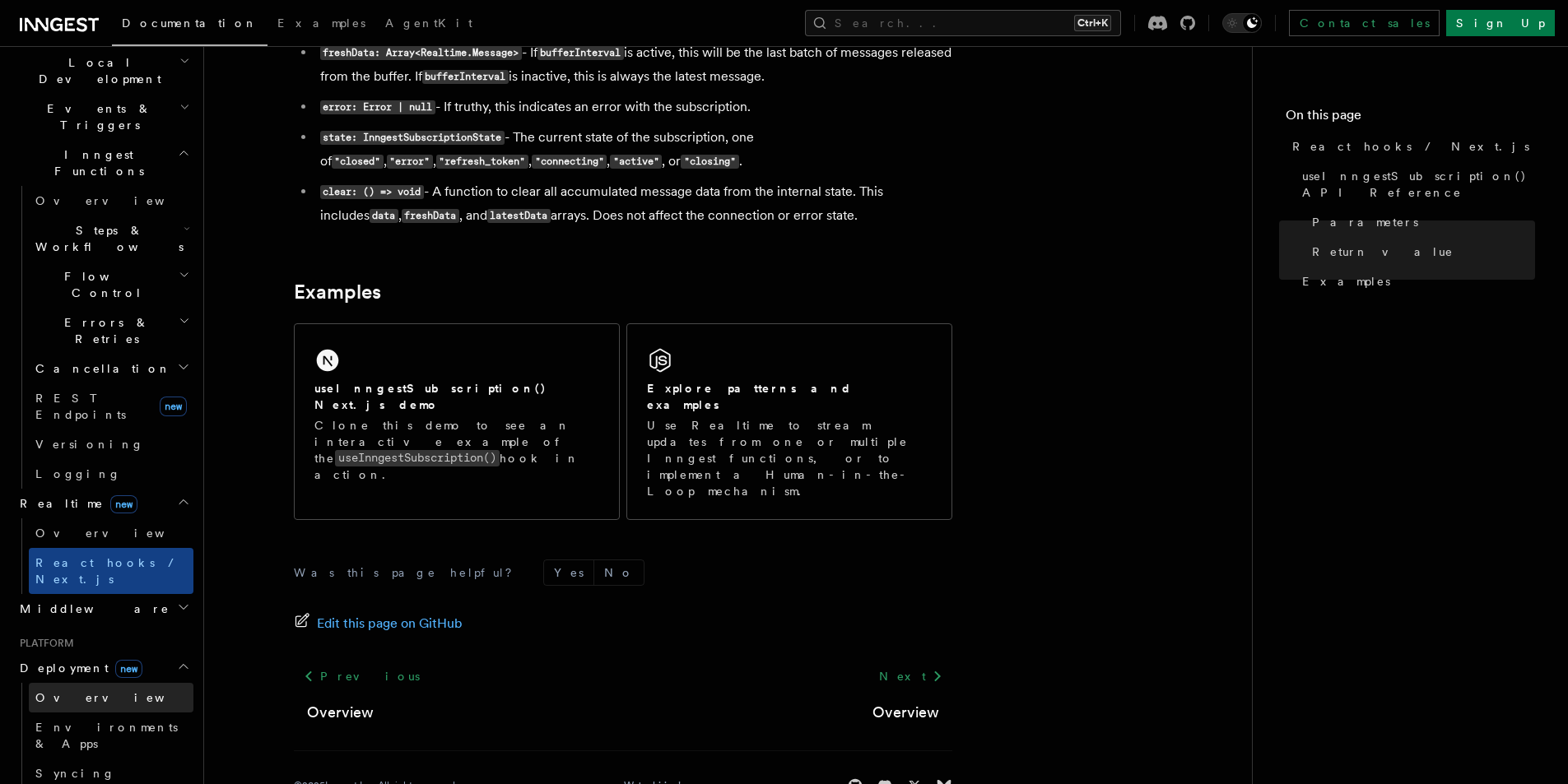
scroll to position [494, 0]
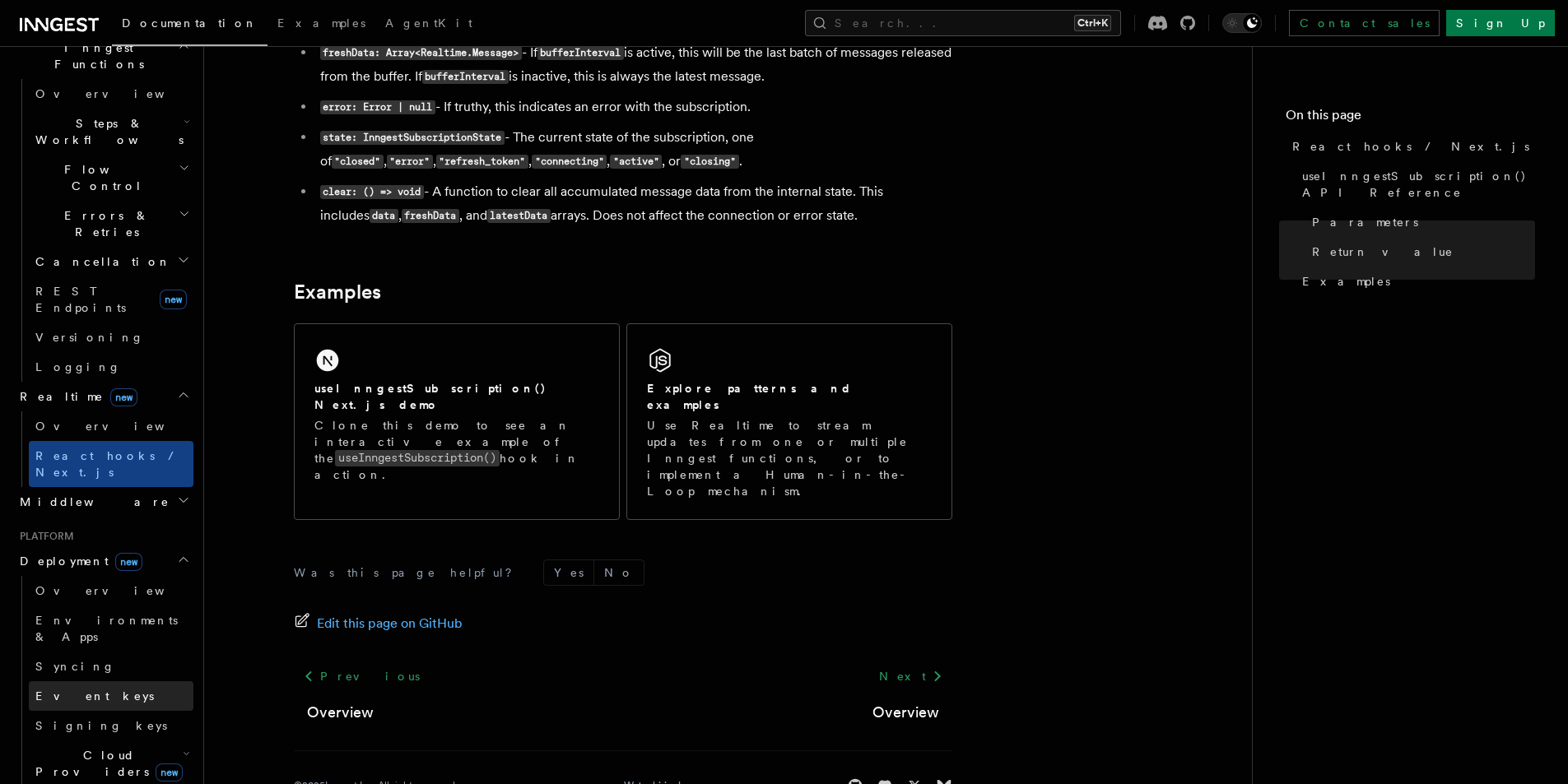
click at [97, 682] on link "Event keys" at bounding box center [110, 696] width 164 height 30
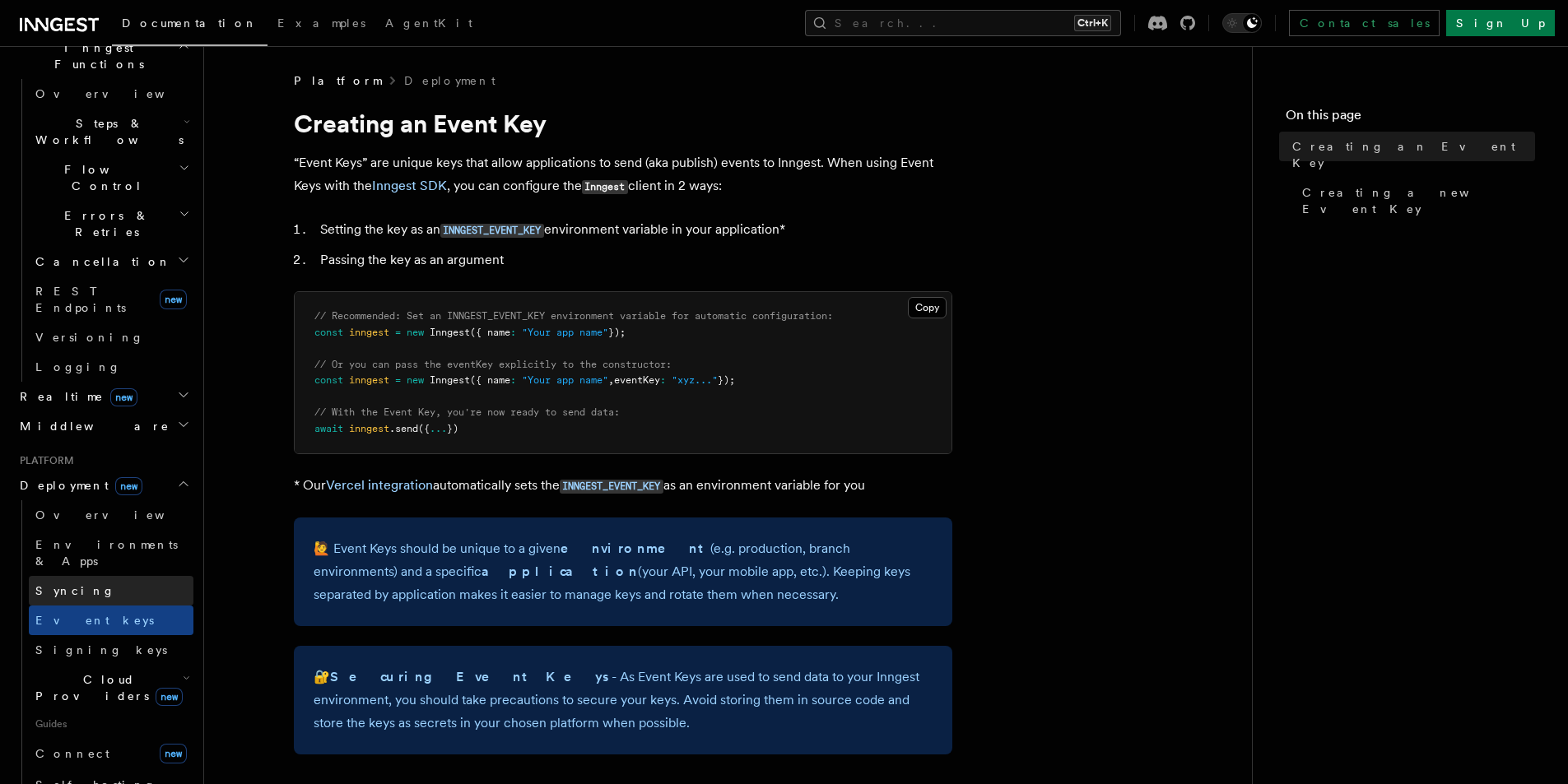
click at [113, 575] on link "Syncing" at bounding box center [110, 590] width 164 height 30
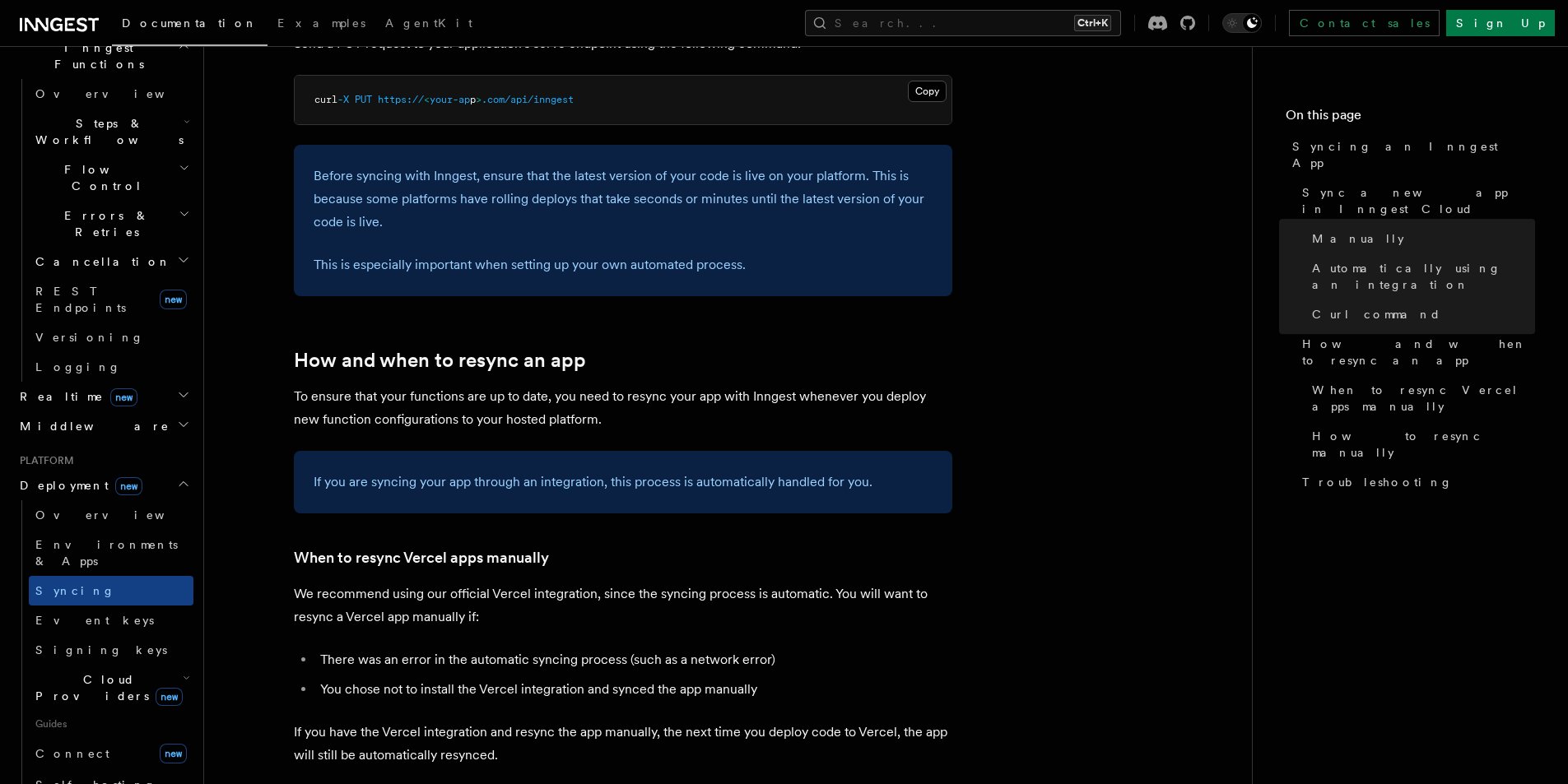
scroll to position [2864, 0]
